Goal: Transaction & Acquisition: Book appointment/travel/reservation

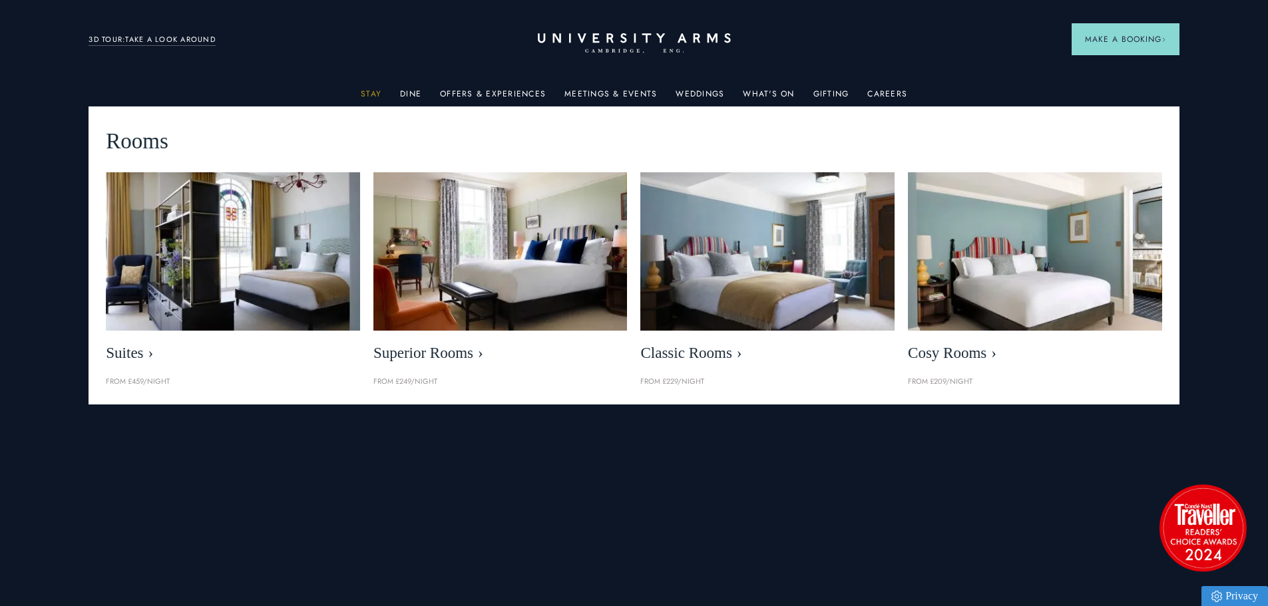
click at [373, 94] on link "Stay" at bounding box center [371, 97] width 21 height 17
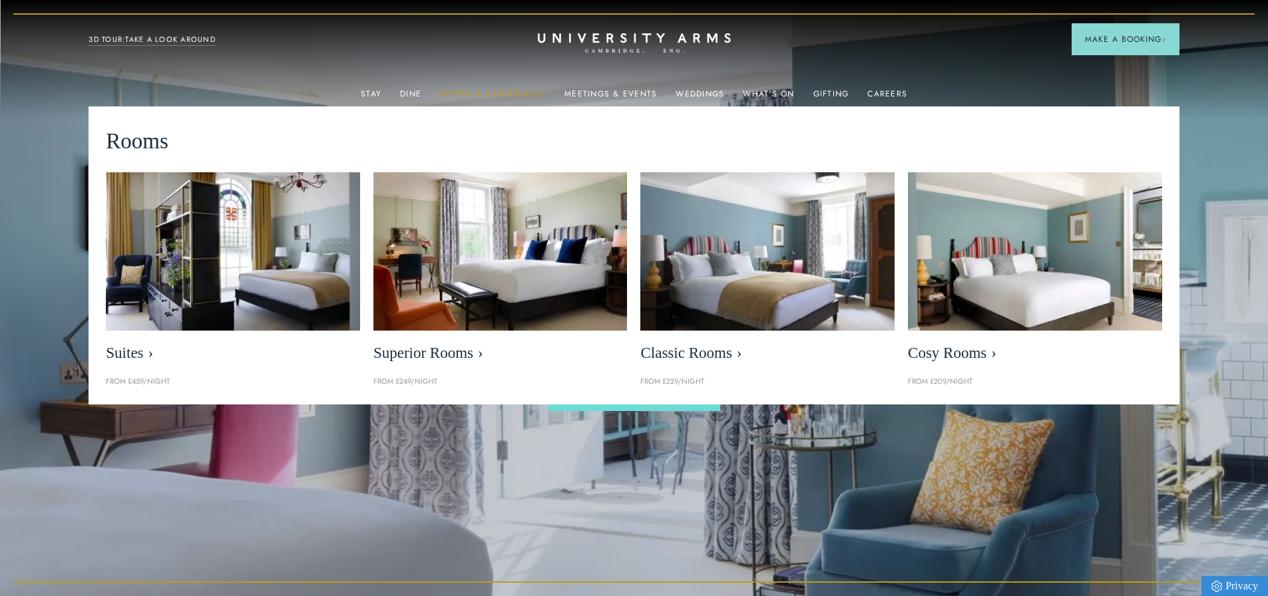
click at [489, 95] on link "Offers & Experiences" at bounding box center [493, 97] width 106 height 17
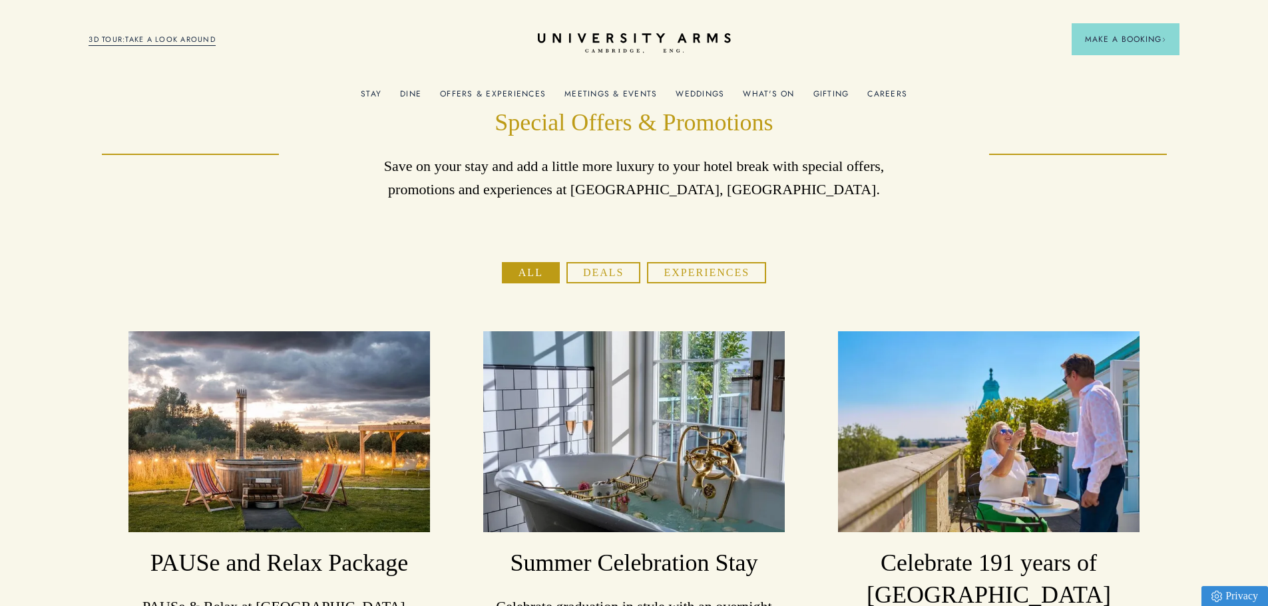
click at [579, 274] on button "Deals" at bounding box center [603, 272] width 75 height 21
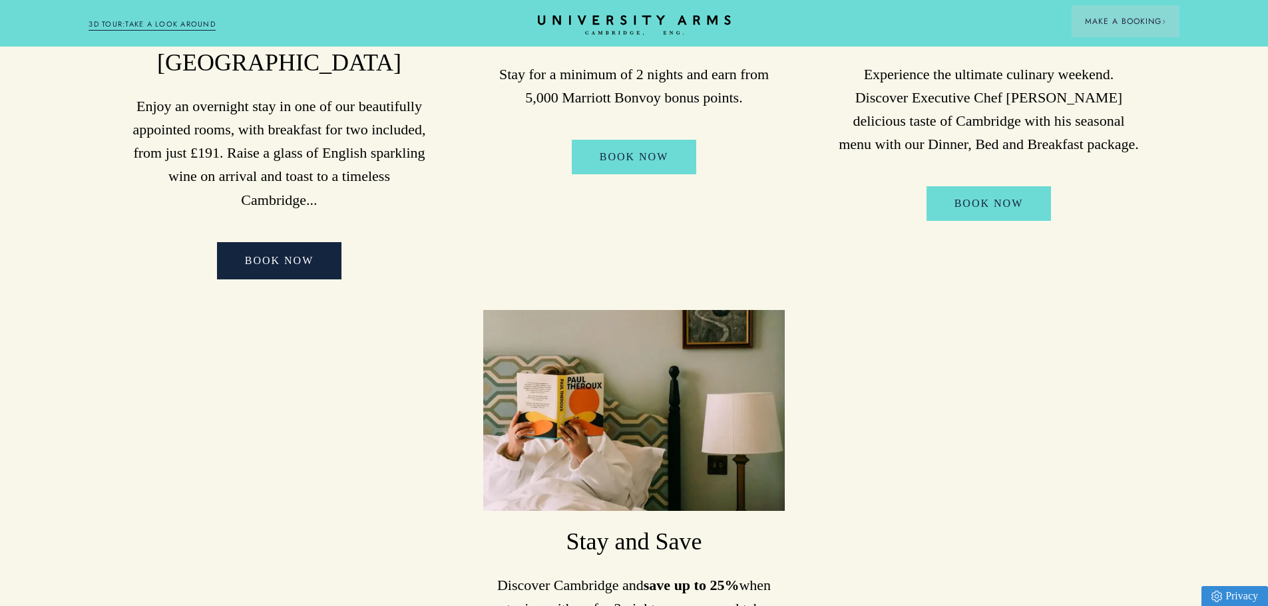
scroll to position [133, 0]
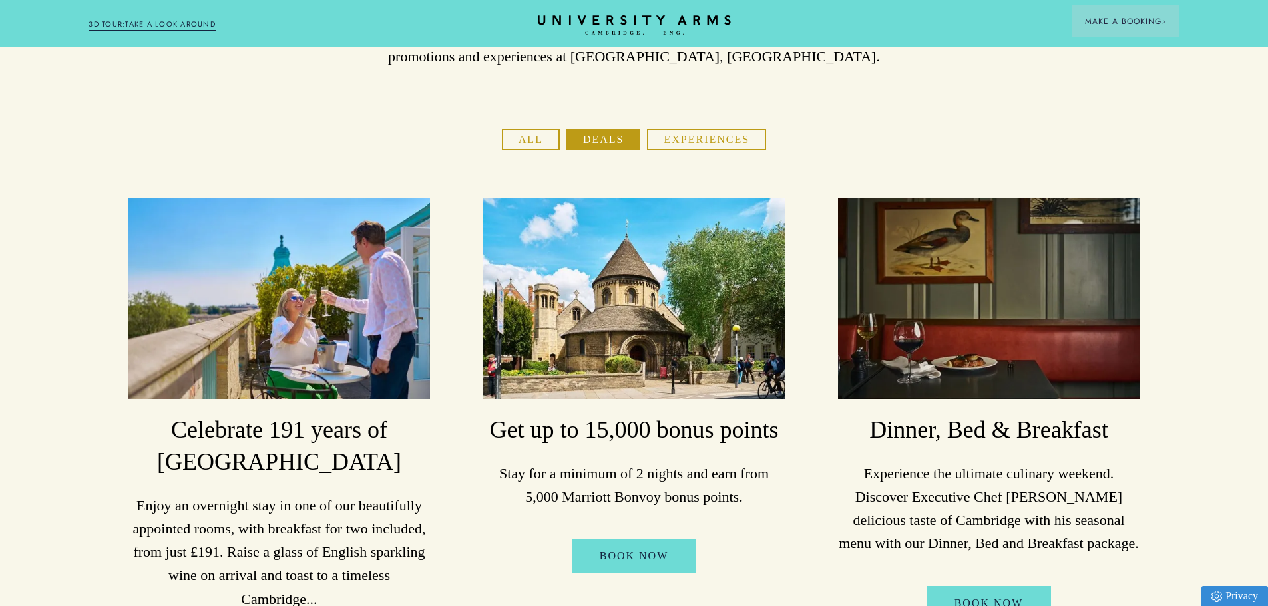
click at [707, 138] on button "Experiences" at bounding box center [706, 139] width 119 height 21
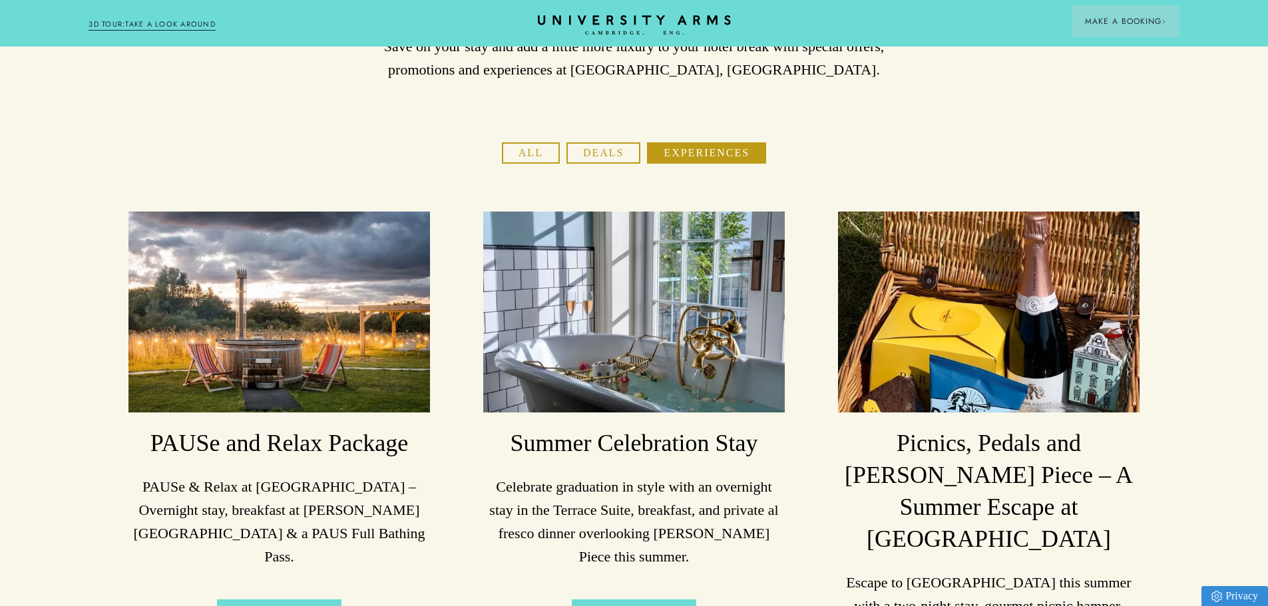
scroll to position [0, 0]
